Goal: Information Seeking & Learning: Compare options

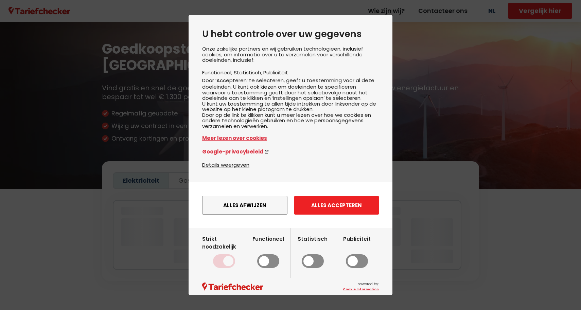
click at [310, 209] on button "Alles accepteren" at bounding box center [336, 205] width 85 height 19
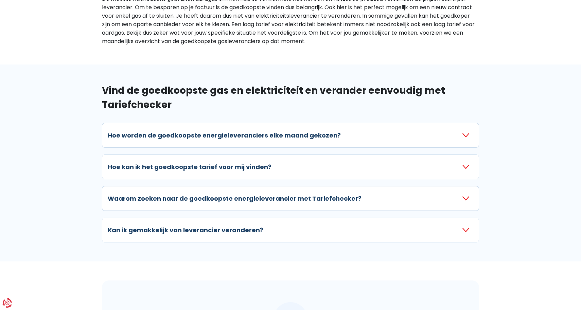
scroll to position [742, 0]
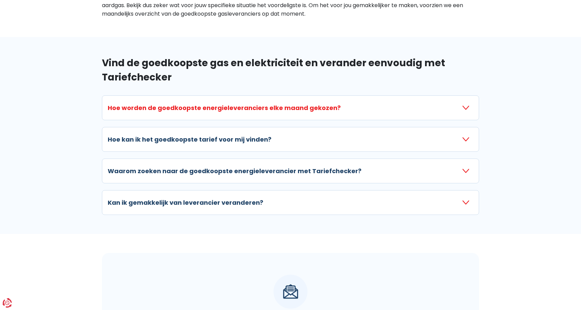
click at [462, 101] on button "Hoe worden de goedkoopste energieleveranciers elke maand gekozen?" at bounding box center [291, 107] width 366 height 13
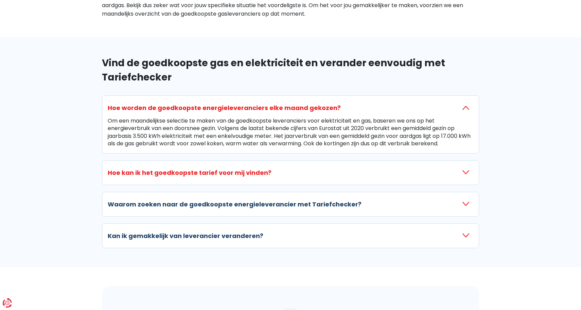
click at [466, 169] on icon "button" at bounding box center [465, 172] width 7 height 7
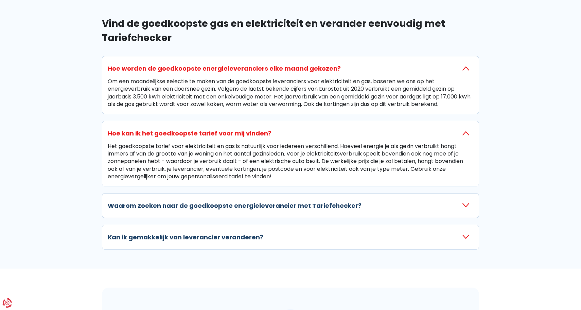
scroll to position [782, 0]
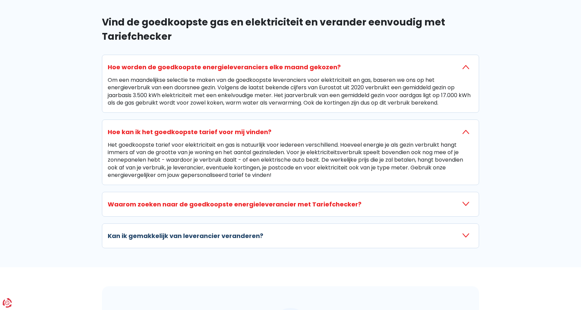
click at [465, 201] on icon "button" at bounding box center [465, 204] width 7 height 7
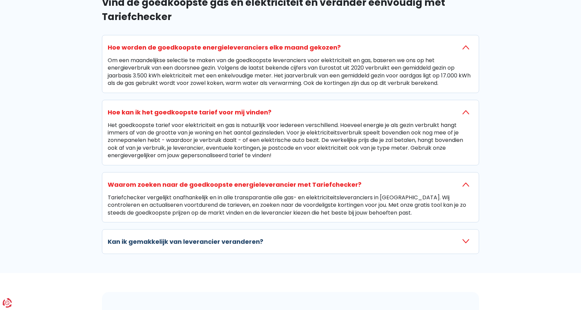
scroll to position [826, 0]
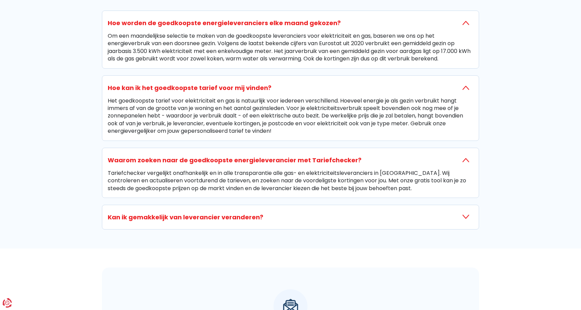
click at [464, 214] on icon "button" at bounding box center [465, 217] width 7 height 7
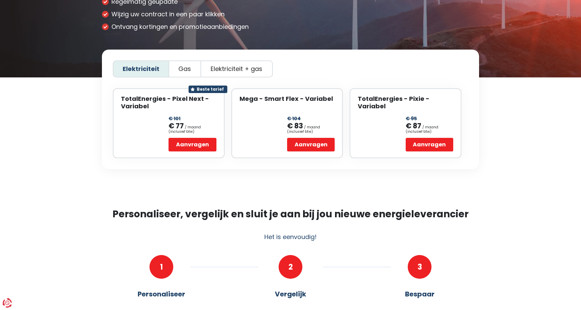
scroll to position [134, 0]
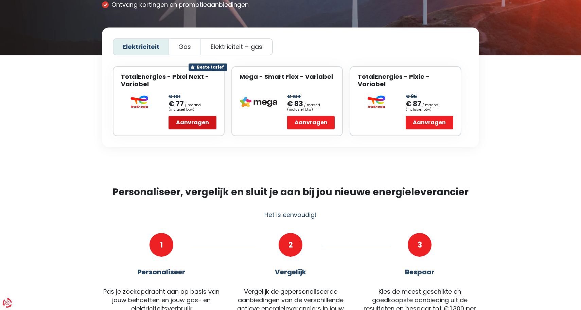
click at [187, 116] on button "Aanvragen" at bounding box center [192, 123] width 48 height 14
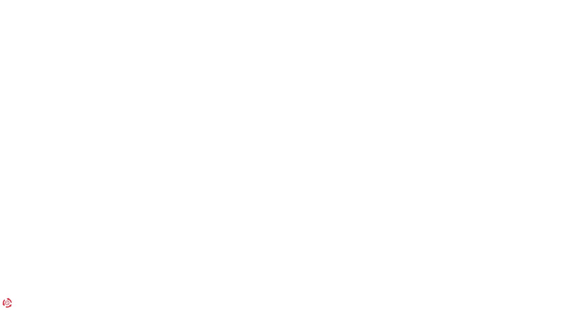
scroll to position [134, 0]
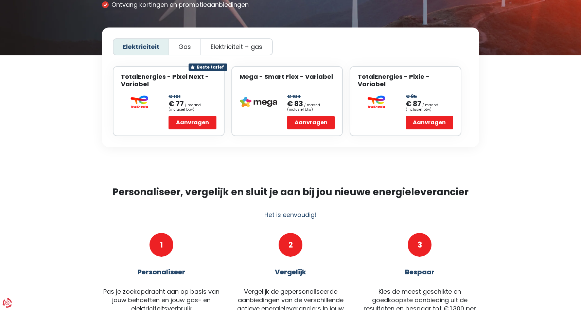
click at [237, 43] on span "Elektriciteit + gas" at bounding box center [237, 46] width 52 height 7
click at [237, 45] on input "Elektriciteit + gas" at bounding box center [236, 47] width 4 height 4
radio input "true"
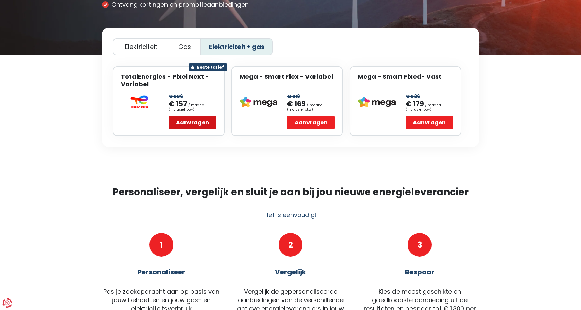
click at [201, 116] on button "Aanvragen" at bounding box center [192, 123] width 48 height 14
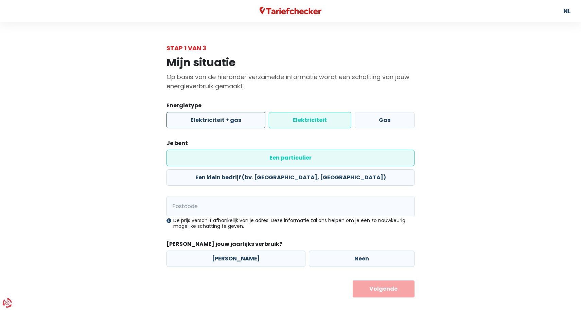
click at [235, 120] on label "Elektriciteit + gas" at bounding box center [215, 120] width 99 height 16
click at [235, 120] on input "Elektriciteit + gas" at bounding box center [215, 120] width 99 height 16
radio input "true"
radio input "false"
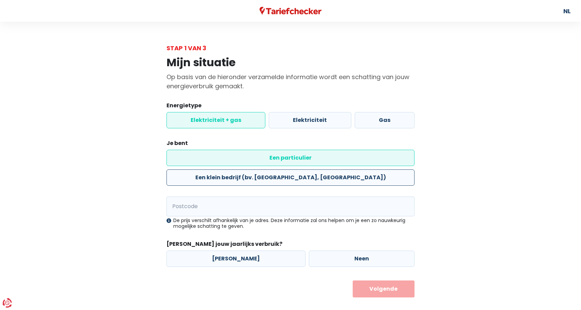
click at [290, 170] on label "Een klein bedrijf (bv. [GEOGRAPHIC_DATA], [GEOGRAPHIC_DATA])" at bounding box center [290, 178] width 248 height 16
click at [290, 170] on input "Een klein bedrijf (bv. [GEOGRAPHIC_DATA], [GEOGRAPHIC_DATA])" at bounding box center [290, 178] width 248 height 16
radio input "true"
radio input "false"
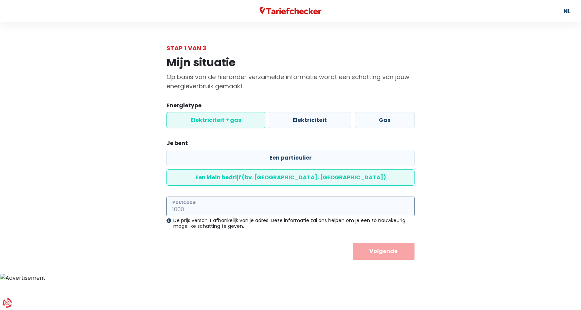
click at [238, 197] on input "Postcode" at bounding box center [290, 207] width 248 height 20
type input "2360"
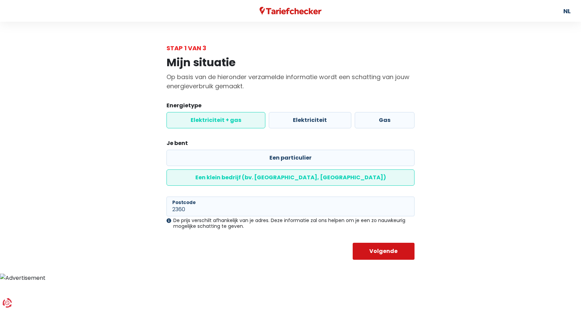
click at [386, 243] on button "Volgende" at bounding box center [384, 251] width 62 height 17
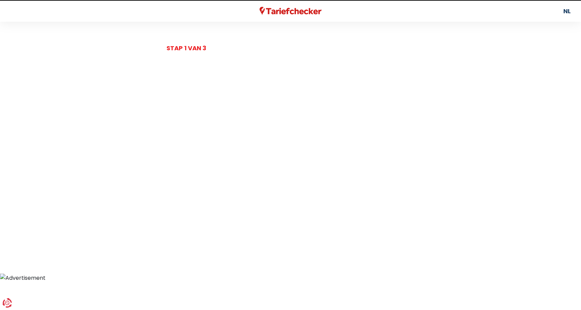
select select
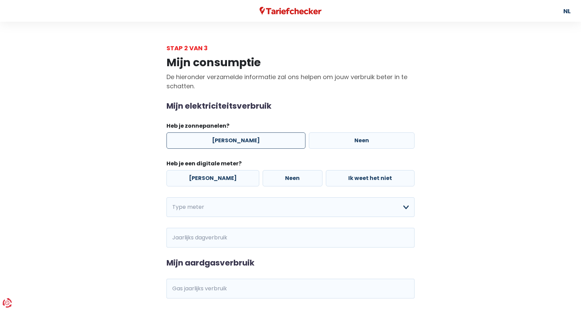
click at [234, 138] on label "[PERSON_NAME]" at bounding box center [235, 140] width 139 height 16
click at [234, 138] on input "[PERSON_NAME]" at bounding box center [235, 140] width 139 height 16
radio input "true"
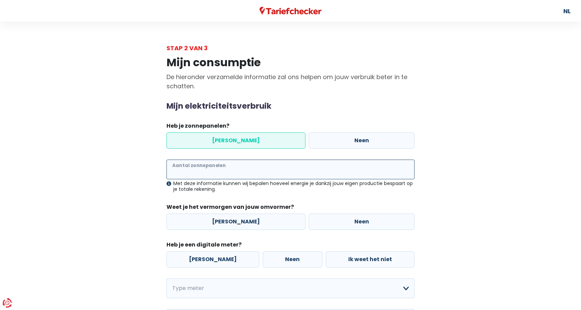
click at [231, 173] on input "Aantal zonnepanelen" at bounding box center [290, 170] width 248 height 20
type input "16"
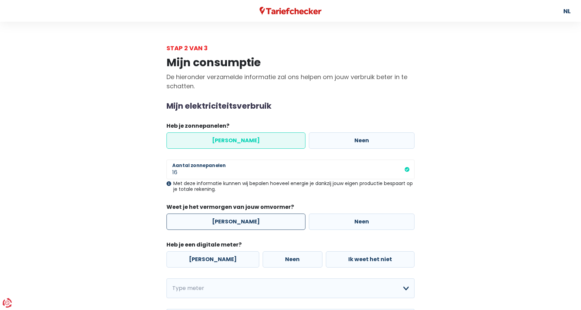
click at [247, 222] on label "[PERSON_NAME]" at bounding box center [235, 222] width 139 height 16
click at [247, 222] on input "[PERSON_NAME]" at bounding box center [235, 222] width 139 height 16
radio input "true"
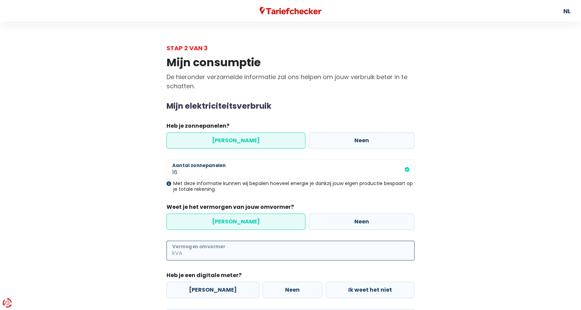
click at [233, 248] on input "Vermogen omvormer" at bounding box center [299, 251] width 231 height 20
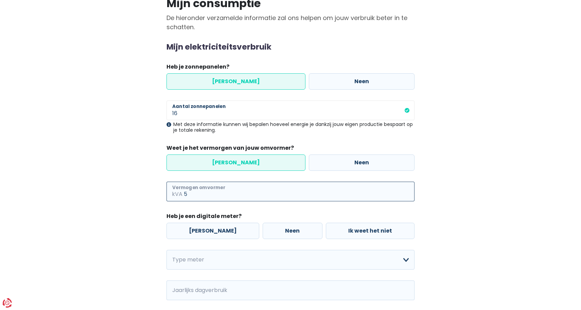
scroll to position [61, 0]
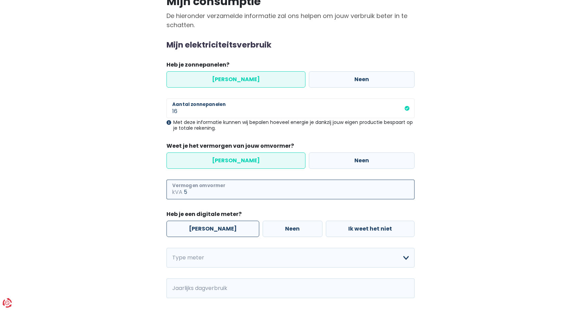
type input "5"
click at [209, 233] on label "[PERSON_NAME]" at bounding box center [212, 229] width 93 height 16
click at [209, 233] on input "[PERSON_NAME]" at bounding box center [212, 229] width 93 height 16
radio input "true"
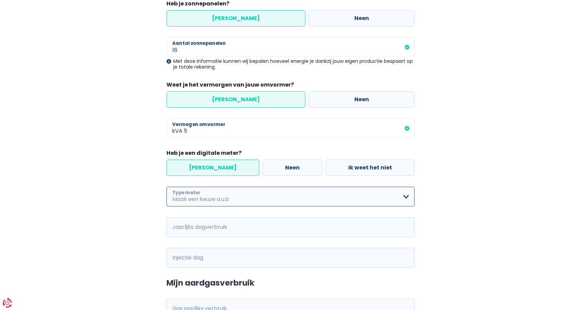
scroll to position [122, 0]
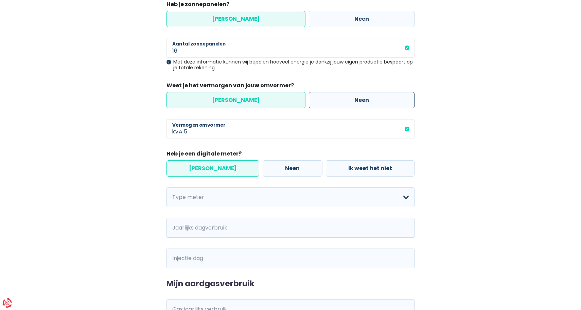
click at [309, 103] on label "Neen" at bounding box center [362, 100] width 106 height 16
click at [309, 103] on input "Neen" at bounding box center [362, 100] width 106 height 16
radio input "true"
radio input "false"
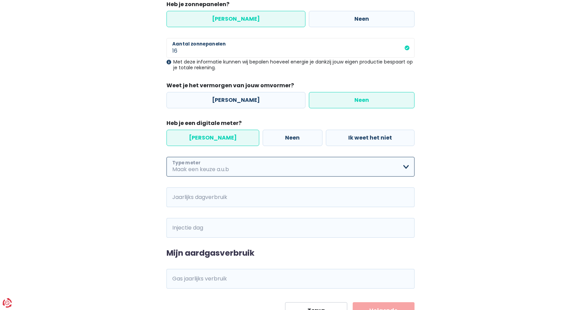
select select "day_night_bi_hourly"
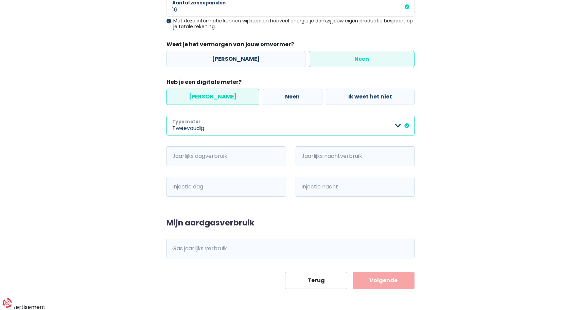
scroll to position [162, 0]
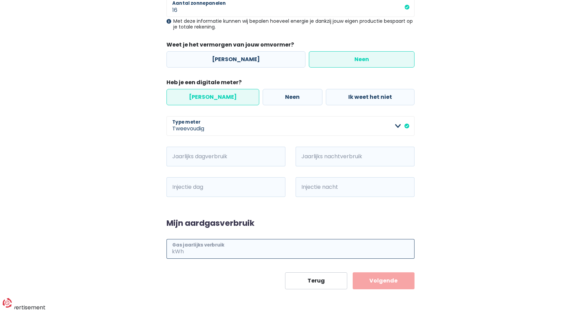
click at [220, 249] on input "Gas jaarlijks verbruik" at bounding box center [299, 249] width 229 height 20
type input "40000"
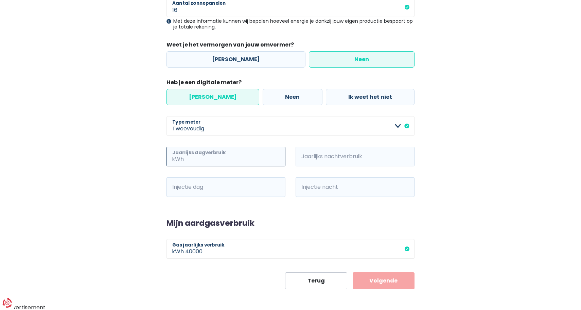
click at [229, 160] on input "Jaarlijks dagverbruik" at bounding box center [235, 157] width 100 height 20
type input "6"
type input "8800"
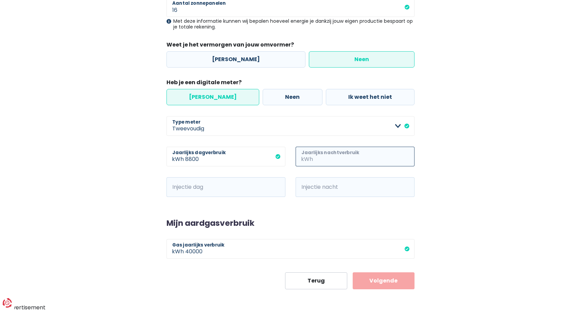
click at [327, 157] on input "Jaarlijks nachtverbruik" at bounding box center [364, 157] width 100 height 20
type input "6900"
click at [263, 188] on input "Injectie dag" at bounding box center [235, 187] width 100 height 20
click at [343, 192] on input "Injectie nacht" at bounding box center [364, 187] width 100 height 20
click at [271, 189] on input "Injectie dag" at bounding box center [235, 187] width 100 height 20
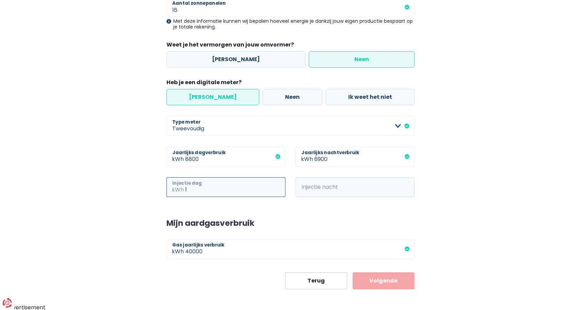
type input "1"
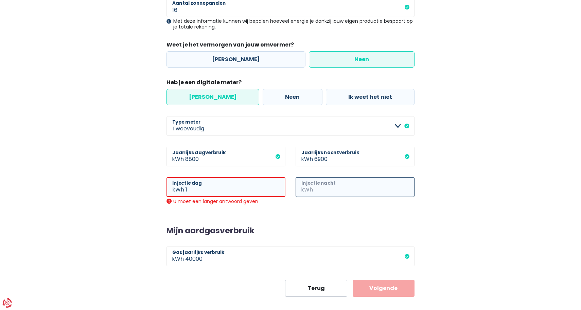
click at [340, 186] on input "Injectie nacht" at bounding box center [364, 187] width 100 height 20
click at [190, 189] on input "1" at bounding box center [235, 187] width 100 height 20
type input "0"
click at [211, 192] on input "15" at bounding box center [235, 187] width 100 height 20
type input "15"
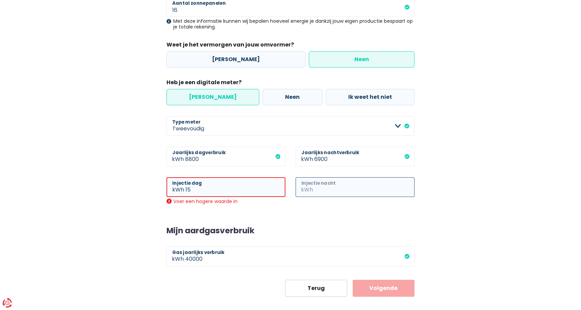
click at [332, 186] on input "Injectie nacht" at bounding box center [364, 187] width 100 height 20
type input "0"
click at [207, 190] on input "15" at bounding box center [235, 187] width 100 height 20
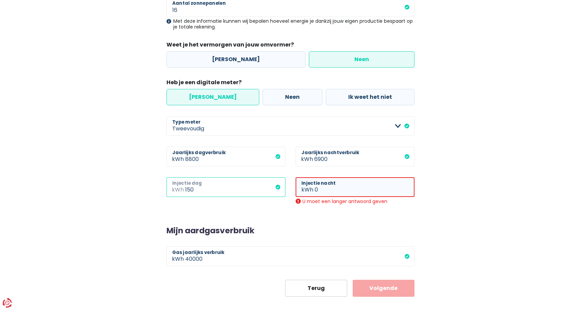
type input "150"
click at [324, 189] on input "0" at bounding box center [365, 187] width 100 height 20
click at [383, 287] on button "Volgende" at bounding box center [384, 288] width 62 height 17
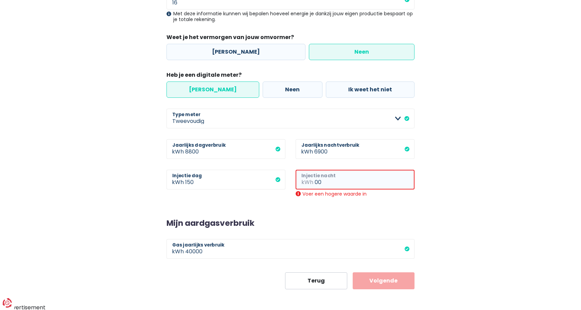
type input "0"
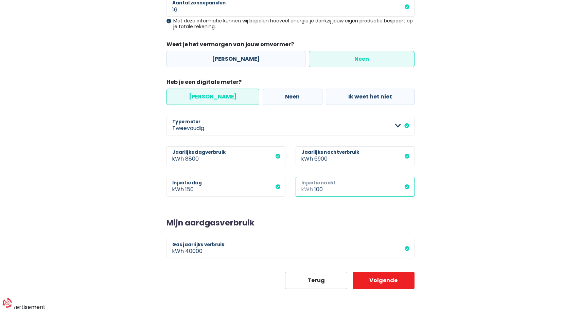
scroll to position [162, 0]
type input "100"
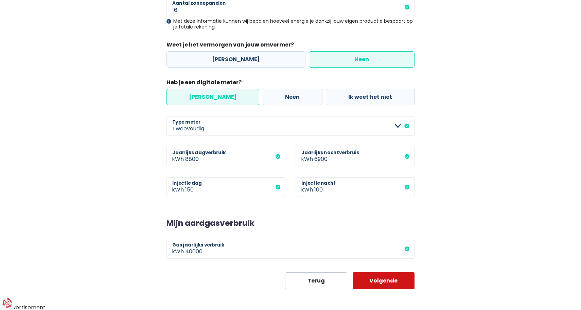
click at [375, 279] on button "Volgende" at bounding box center [384, 280] width 62 height 17
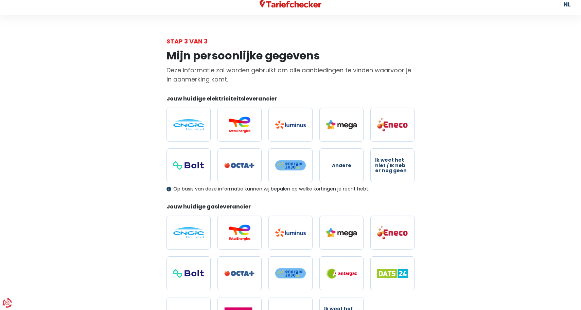
scroll to position [7, 0]
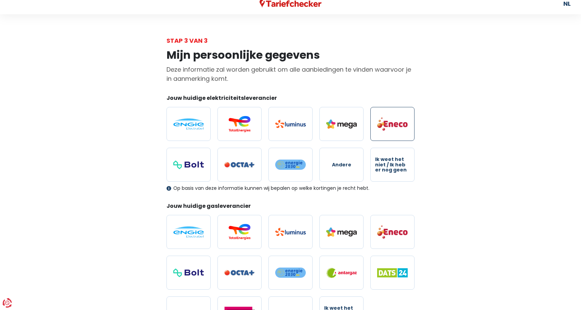
click at [401, 126] on img at bounding box center [392, 124] width 31 height 14
click at [401, 126] on input "radio" at bounding box center [392, 124] width 44 height 34
radio input "true"
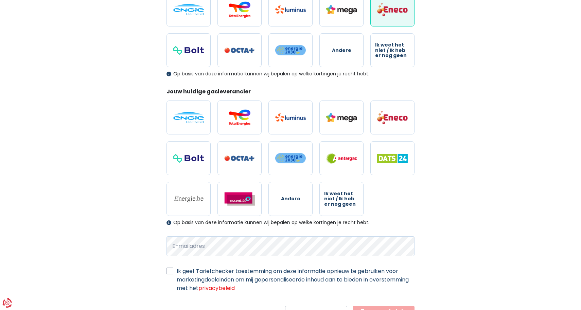
scroll to position [130, 0]
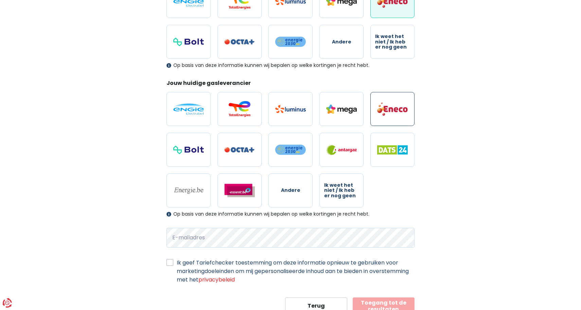
click at [395, 112] on img at bounding box center [392, 109] width 31 height 14
click at [395, 112] on input "radio" at bounding box center [392, 109] width 44 height 34
radio input "true"
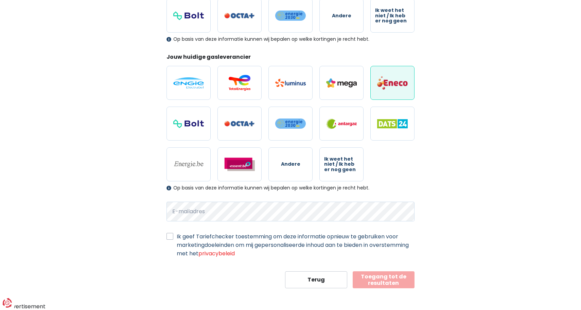
scroll to position [156, 0]
click at [166, 237] on div "Mijn persoonlijke gegevens Deze informatie zal worden gebruikt om alle aanbiedi…" at bounding box center [290, 92] width 258 height 392
click at [177, 237] on label "Ik geef Tariefchecker toestemming om deze informatie opnieuw te gebruiken voor …" at bounding box center [296, 245] width 238 height 25
click at [172, 237] on input "Ik geef Tariefchecker toestemming om deze informatie opnieuw te gebruiken voor …" at bounding box center [169, 236] width 7 height 7
checkbox input "true"
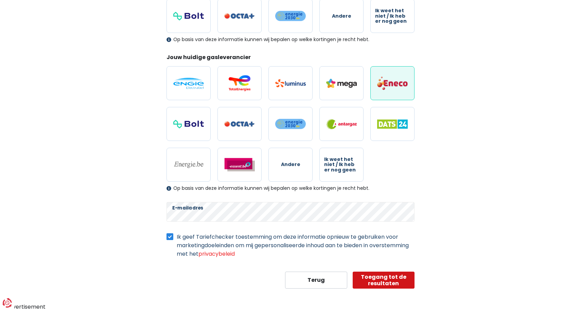
click at [373, 279] on button "Toegang tot de resultaten" at bounding box center [384, 280] width 62 height 17
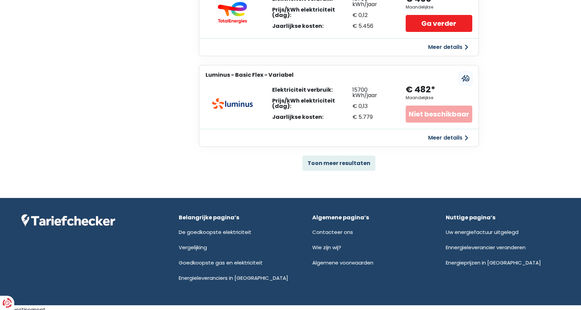
scroll to position [449, 0]
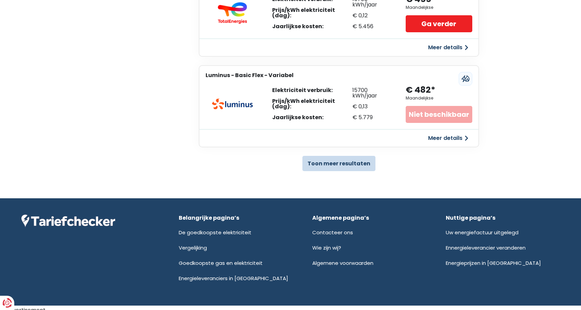
click at [340, 167] on button "Toon meer resultaten" at bounding box center [338, 163] width 73 height 15
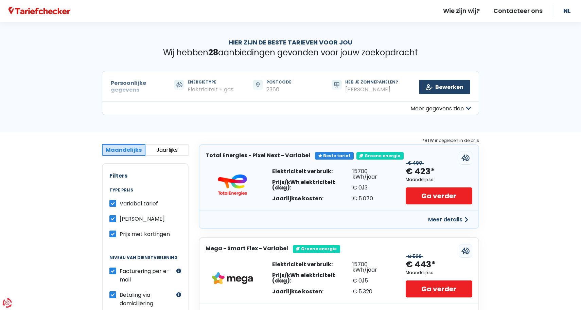
scroll to position [0, 0]
